Goal: Find specific page/section: Find specific page/section

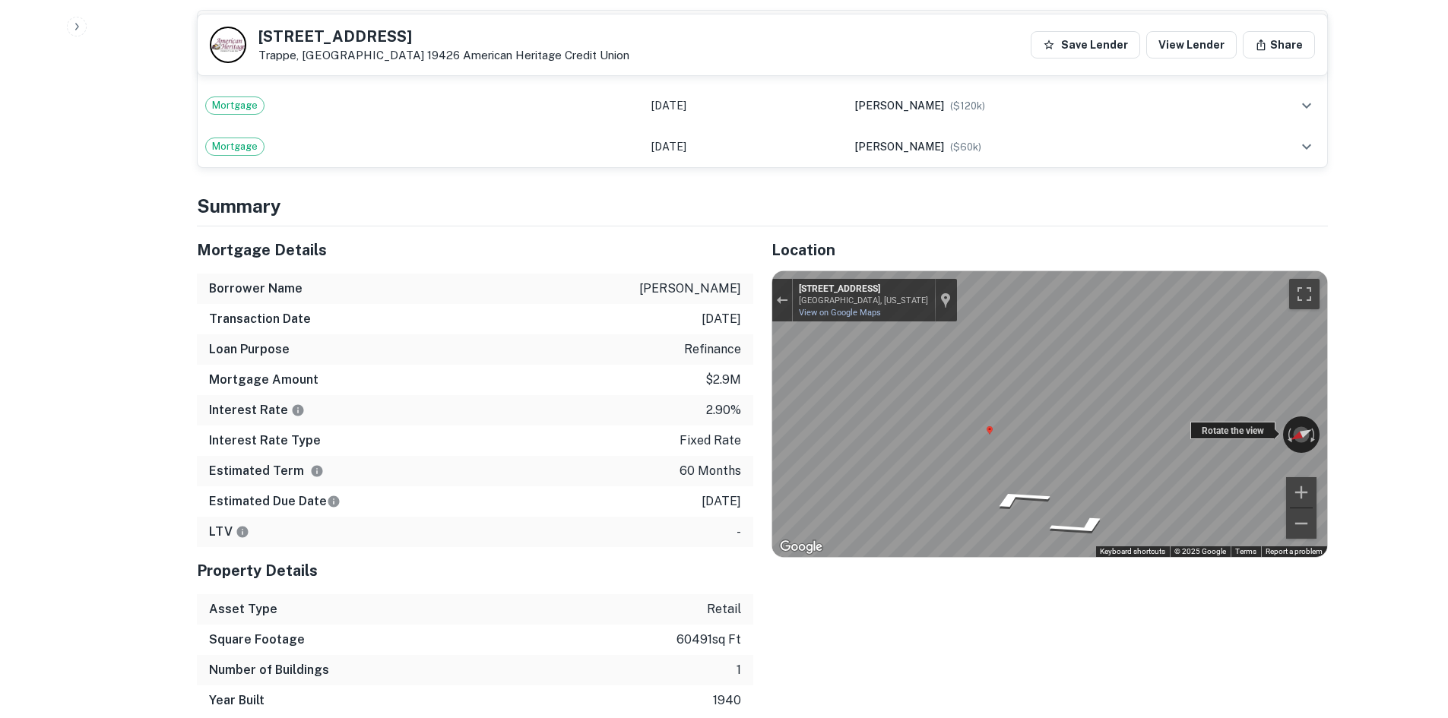
click at [1222, 423] on div "← Move left → Move right ↑ Move up ↓ Move down + Zoom in - Zoom out [STREET_ADD…" at bounding box center [1049, 414] width 555 height 286
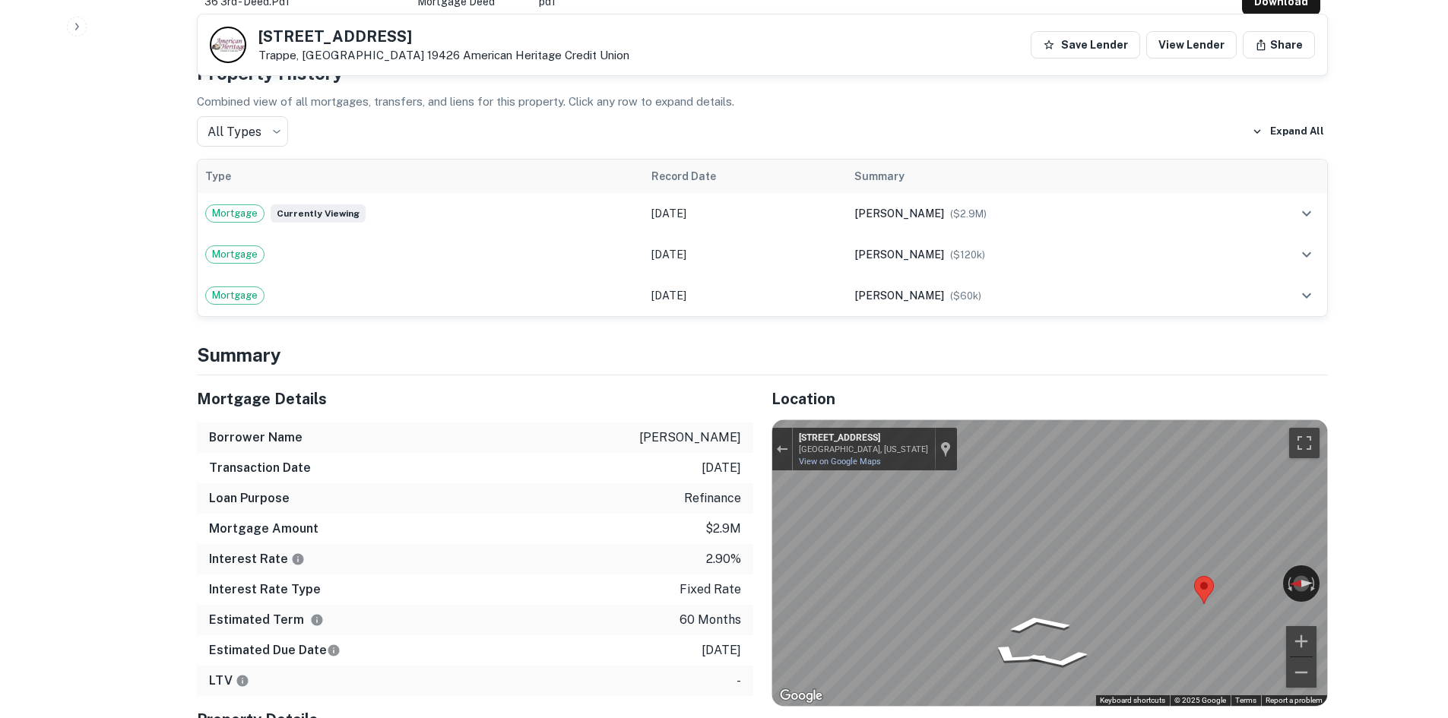
scroll to position [532, 0]
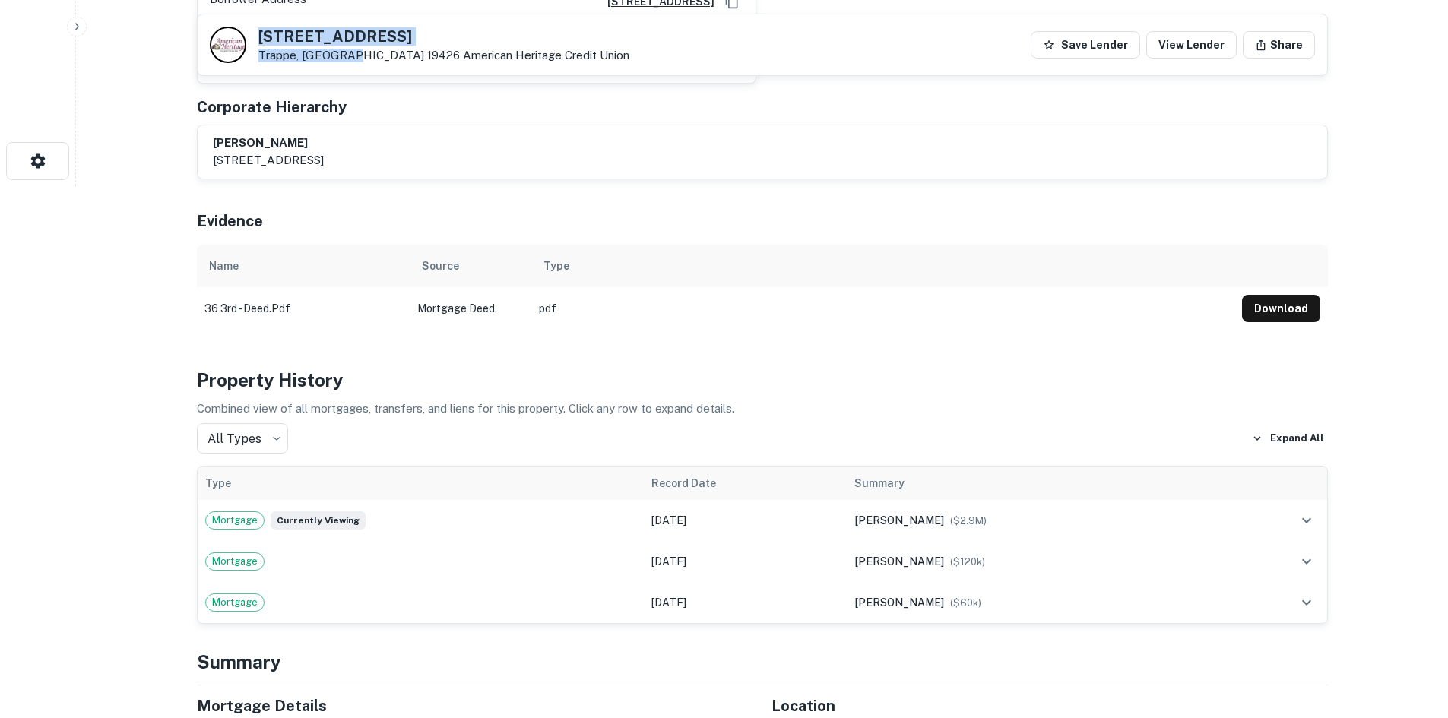
drag, startPoint x: 255, startPoint y: 33, endPoint x: 349, endPoint y: 55, distance: 96.0
click at [349, 55] on div "[STREET_ADDRESS] American Heritage Credit Union" at bounding box center [420, 45] width 420 height 36
copy div "[STREET_ADDRESS]"
click at [434, 30] on h5 "[STREET_ADDRESS]" at bounding box center [443, 36] width 371 height 15
